Goal: Find specific page/section: Find specific page/section

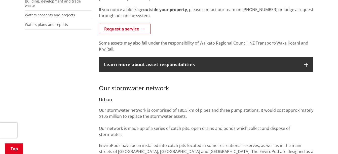
scroll to position [153, 0]
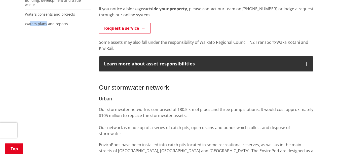
drag, startPoint x: 30, startPoint y: 29, endPoint x: 46, endPoint y: 23, distance: 17.0
drag, startPoint x: 46, startPoint y: 23, endPoint x: 34, endPoint y: 30, distance: 14.1
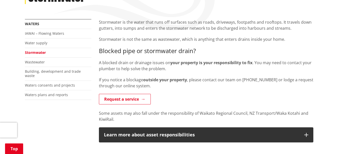
scroll to position [82, 0]
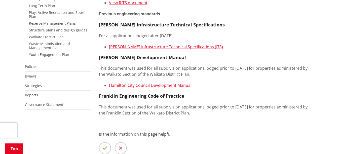
scroll to position [166, 0]
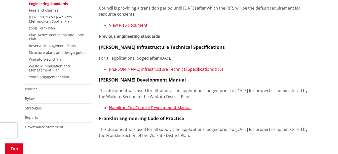
click at [144, 70] on link "[PERSON_NAME] Infrastructure Technical Specifications (ITS)" at bounding box center [166, 69] width 114 height 6
